Goal: Navigation & Orientation: Find specific page/section

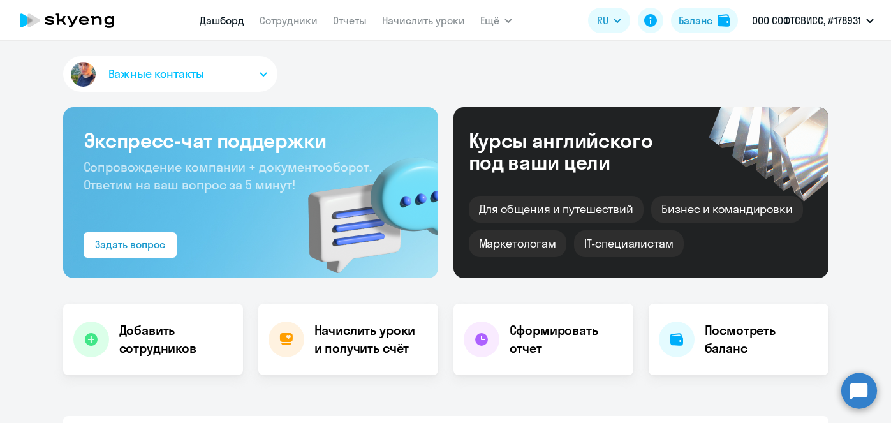
click at [353, 22] on link "Отчеты" at bounding box center [350, 20] width 34 height 13
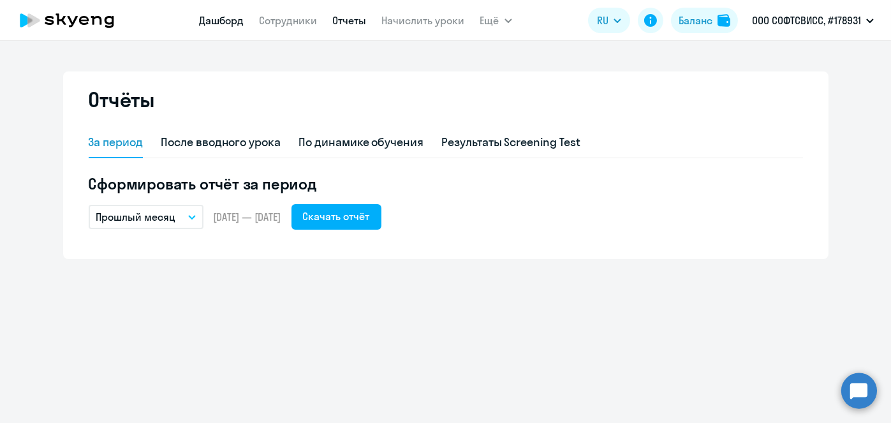
click at [235, 20] on link "Дашборд" at bounding box center [222, 20] width 45 height 13
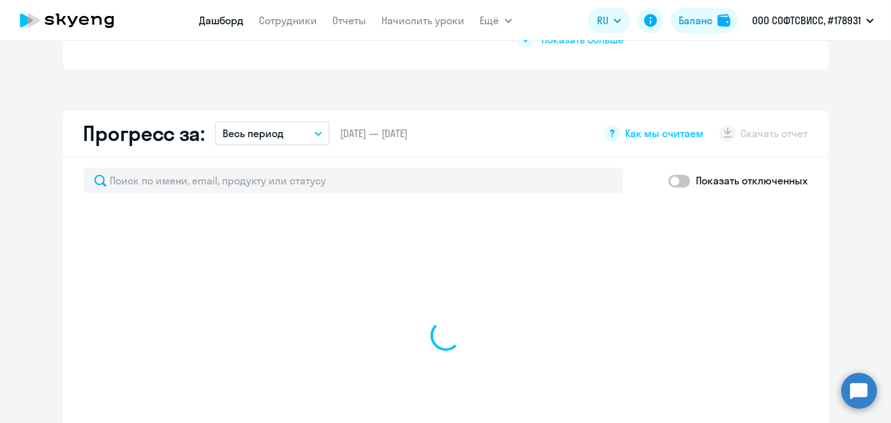
scroll to position [702, 0]
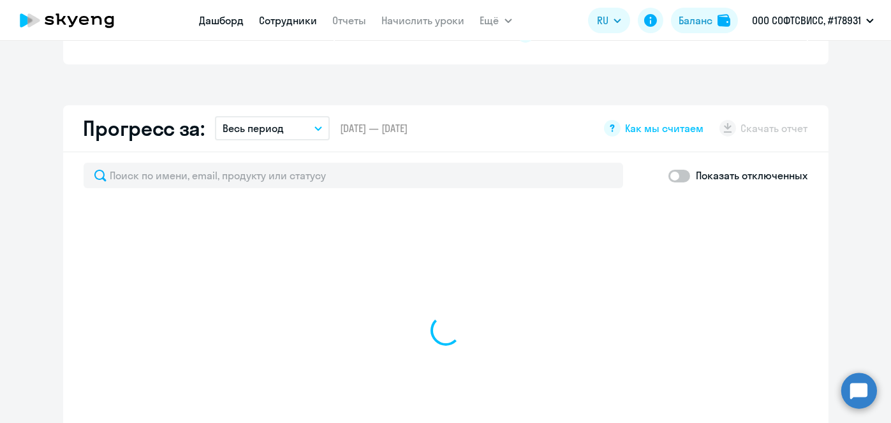
select select "30"
